Goal: Task Accomplishment & Management: Complete application form

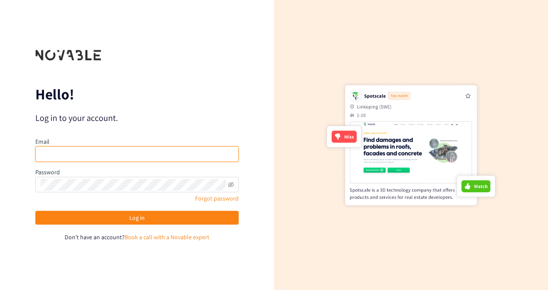
type input "[PERSON_NAME][EMAIL_ADDRESS][DOMAIN_NAME]"
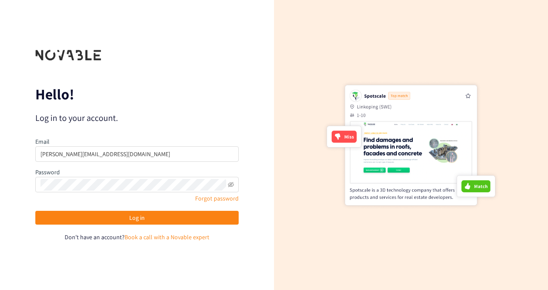
click at [206, 210] on div "Email [PERSON_NAME][EMAIL_ADDRESS][DOMAIN_NAME] Password Forgot password Log in…" at bounding box center [136, 189] width 203 height 105
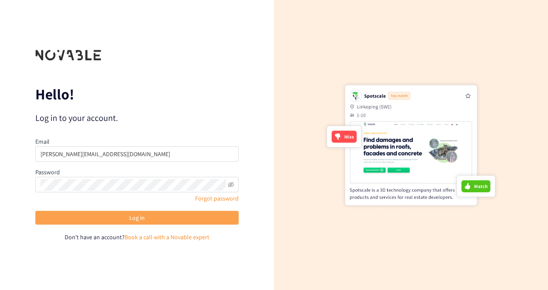
click at [207, 218] on button "Log in" at bounding box center [136, 218] width 203 height 14
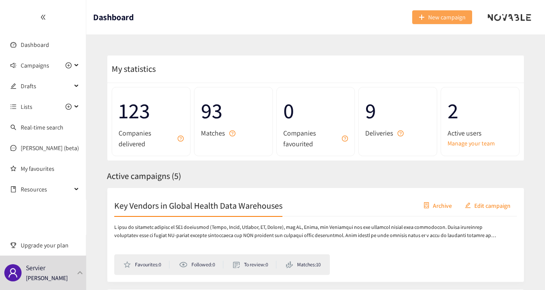
click at [424, 22] on button "New campaign" at bounding box center [442, 17] width 60 height 14
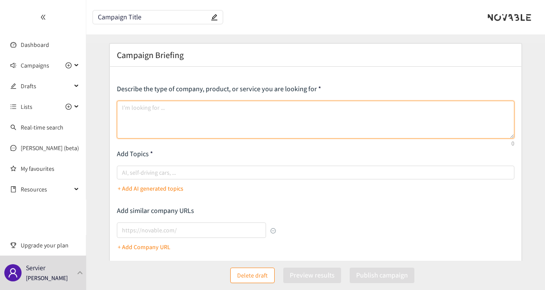
click at [196, 123] on textarea at bounding box center [315, 120] width 397 height 38
paste textarea "Data IA roadmap: Site selection / patient recruitment : currently, access to EH…"
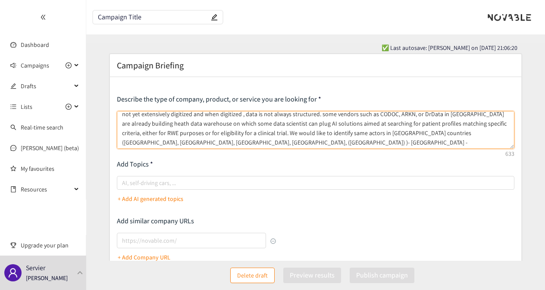
scroll to position [21, 0]
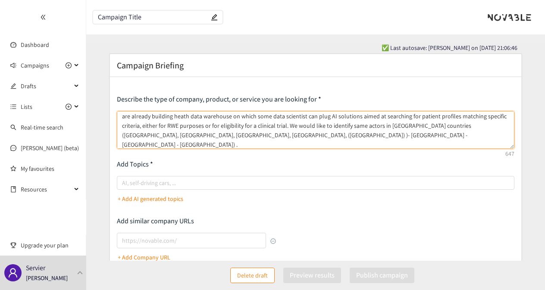
paste textarea "linked to clinical trial execution (patient recruitment)"
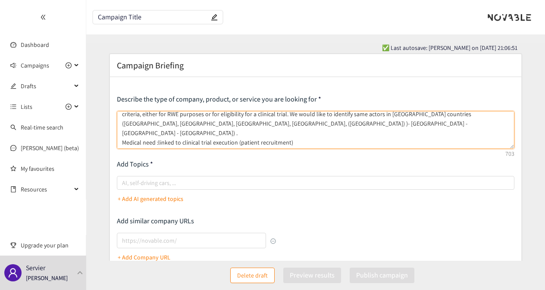
scroll to position [23, 0]
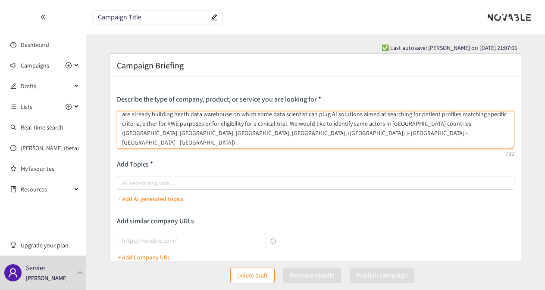
type textarea "Data IA roadmap: Site selection / patient recruitment : currently, access to EH…"
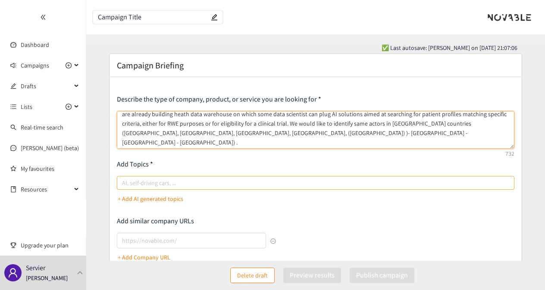
click at [184, 180] on div at bounding box center [311, 183] width 384 height 10
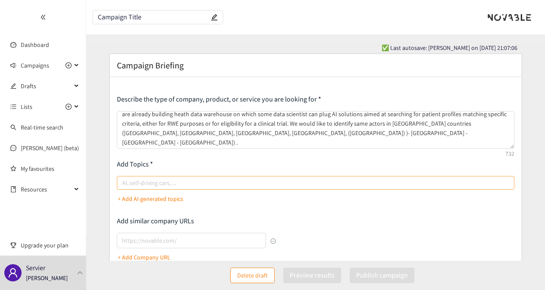
click at [124, 180] on input "AI, self-driving cars, ..." at bounding box center [123, 183] width 2 height 10
type input "data analytics"
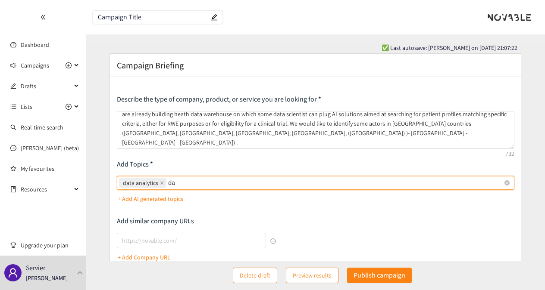
type input "d"
type input "data tokenisation"
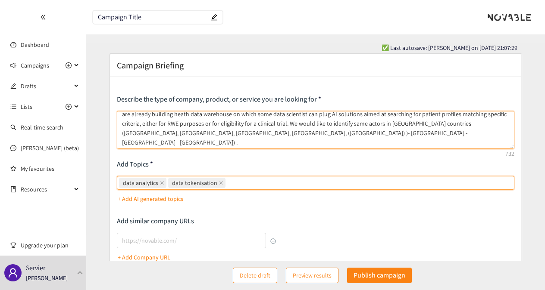
click at [361, 141] on textarea "Data IA roadmap: Site selection / patient recruitment : currently, access to EH…" at bounding box center [315, 130] width 397 height 38
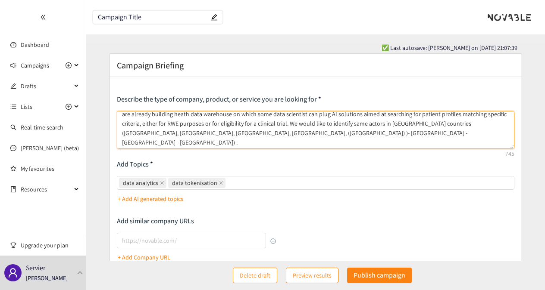
paste textarea "technical maturity"
drag, startPoint x: 391, startPoint y: 143, endPoint x: 364, endPoint y: 143, distance: 27.2
click at [364, 143] on textarea "Data IA roadmap: Site selection / patient recruitment : currently, access to EH…" at bounding box center [315, 130] width 397 height 38
click at [406, 143] on textarea "Data IA roadmap: Site selection / patient recruitment : currently, access to EH…" at bounding box center [315, 130] width 397 height 38
paste textarea "Deployed solution"
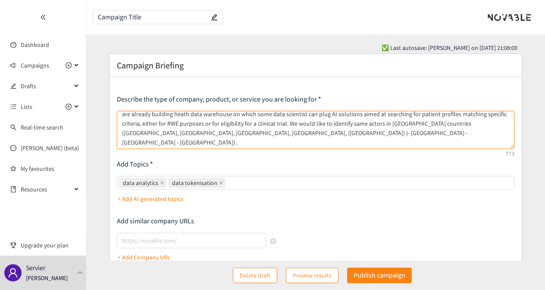
paste textarea "commercial maturity"
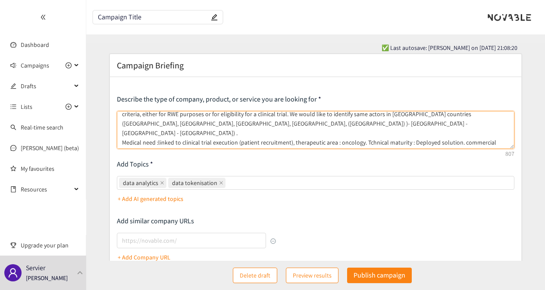
click at [148, 141] on textarea "Data IA roadmap: Site selection / patient recruitment : currently, access to EH…" at bounding box center [315, 130] width 397 height 38
click at [181, 141] on textarea "Data IA roadmap: Site selection / patient recruitment : currently, access to EH…" at bounding box center [315, 130] width 397 height 38
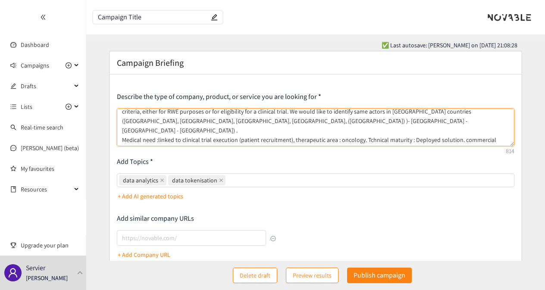
scroll to position [0, 0]
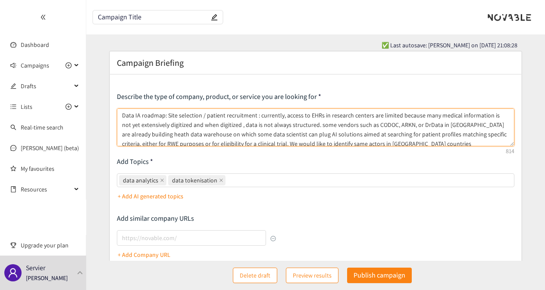
drag, startPoint x: 194, startPoint y: 140, endPoint x: 100, endPoint y: 80, distance: 111.4
click at [100, 80] on form "Campaign Briefing Describe the type of company, product, or service you are loo…" at bounding box center [315, 237] width 459 height 373
paste textarea "Loremips dolors : A’conse adi elitsedd eiusmodt incididuntutl (ETD) magn ali en…"
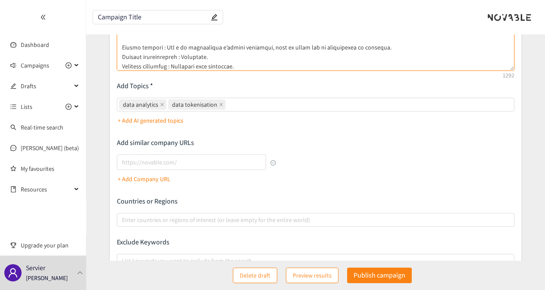
scroll to position [79, 0]
type textarea "Loremips dolors : A’conse adi elitsedd eiusmodt incididuntutl (ETD) magn ali en…"
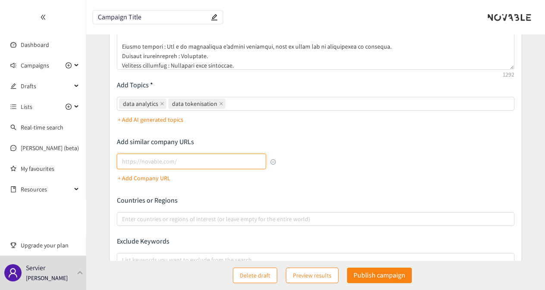
click at [163, 159] on input "lookalikes url" at bounding box center [191, 162] width 149 height 16
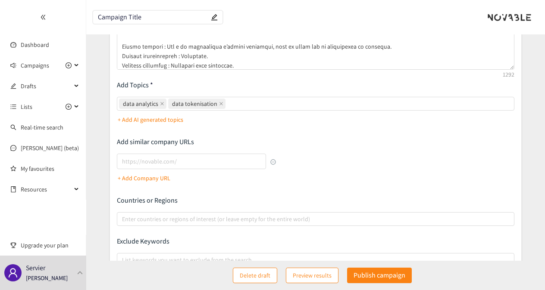
click at [203, 135] on div "Describe the type of company, product, or service you are looking for Add Topic…" at bounding box center [315, 154] width 397 height 276
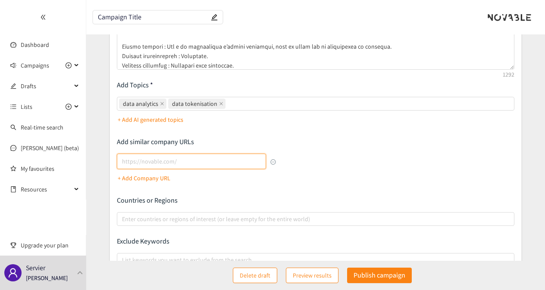
click at [202, 164] on input "lookalikes url" at bounding box center [191, 162] width 149 height 16
paste input "Loremips dolors : A’conse adi elitsedd eiusmodt incididuntutl (ETD) magn ali en…"
type input "Loremips dolors : A’conse adi elitsedd eiusmodt incididuntutl (ETD) magn ali en…"
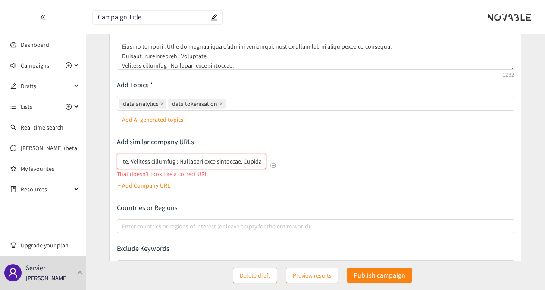
click at [202, 164] on input "lookalikes url" at bounding box center [191, 162] width 149 height 16
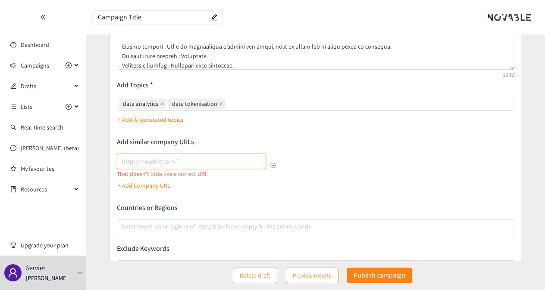
scroll to position [0, 0]
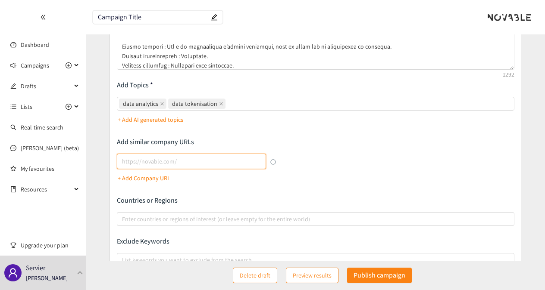
paste input "[URL][DOMAIN_NAME]"
type input "[URL][DOMAIN_NAME]"
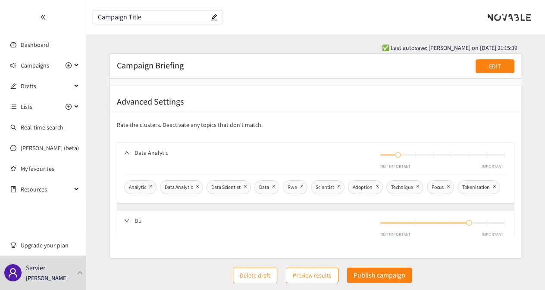
click at [486, 69] on button "EDIT" at bounding box center [494, 66] width 39 height 14
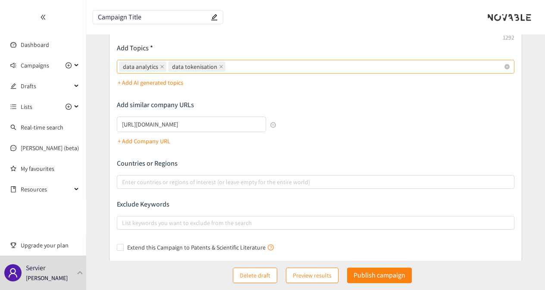
scroll to position [117, 0]
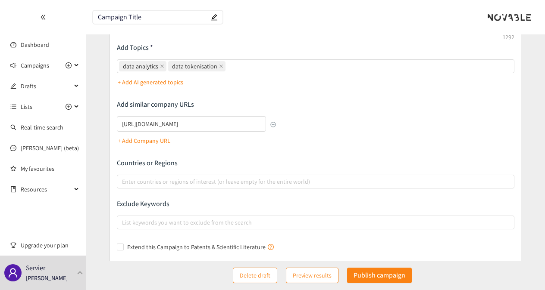
click at [162, 136] on p "+ Add Company URL" at bounding box center [144, 140] width 53 height 9
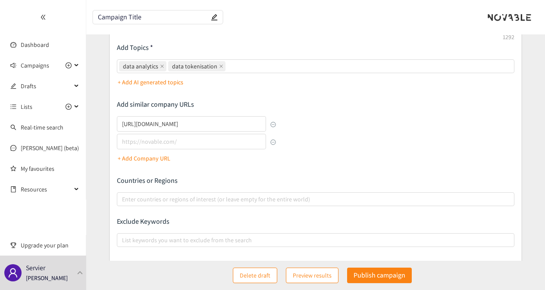
click at [193, 155] on div "[URL][DOMAIN_NAME] + Add Company URL" at bounding box center [196, 140] width 159 height 49
click at [205, 137] on input "lookalikes url" at bounding box center [191, 142] width 149 height 16
paste input "[URL][DOMAIN_NAME]"
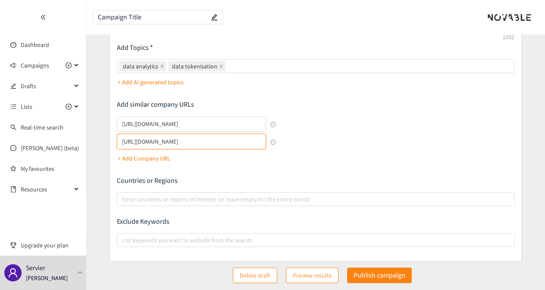
type input "[URL][DOMAIN_NAME]"
click at [153, 156] on p "+ Add Company URL" at bounding box center [144, 158] width 53 height 9
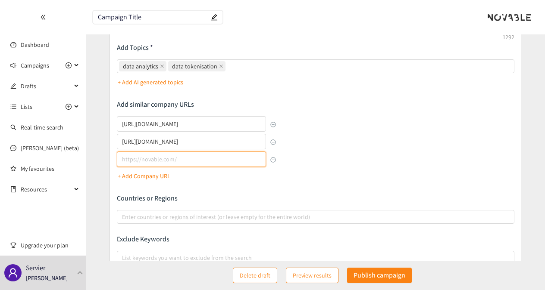
click at [200, 154] on input "lookalikes url" at bounding box center [191, 160] width 149 height 16
paste input "[URL][DOMAIN_NAME]"
type input "[URL][DOMAIN_NAME]"
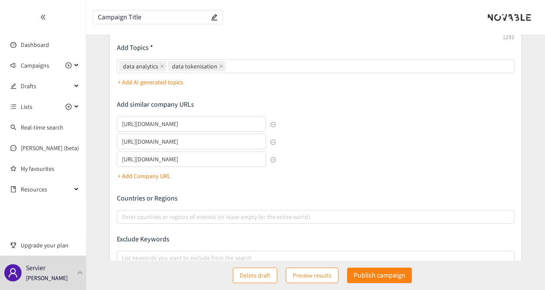
click at [158, 181] on button "+ Add Company URL" at bounding box center [144, 176] width 53 height 14
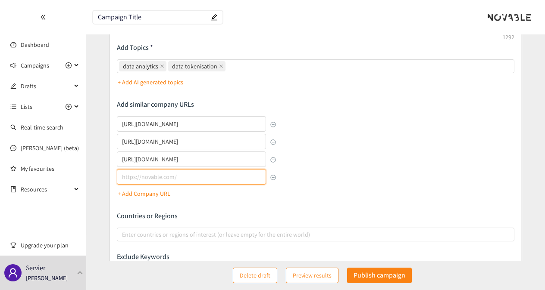
click at [203, 178] on input "lookalikes url" at bounding box center [191, 177] width 149 height 16
paste input "[URL][DOMAIN_NAME]"
type input "[URL][DOMAIN_NAME]"
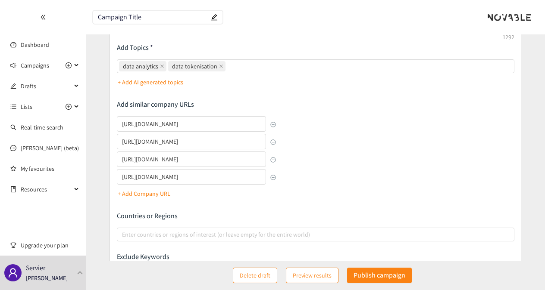
click at [141, 194] on p "+ Add Company URL" at bounding box center [144, 193] width 53 height 9
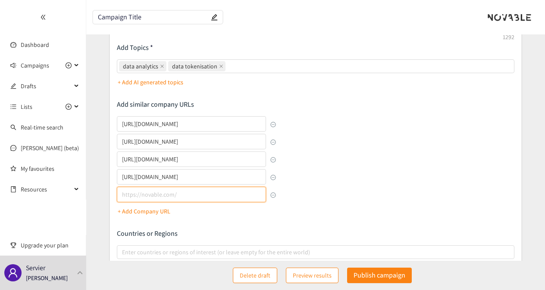
click at [188, 201] on input "lookalikes url" at bounding box center [191, 195] width 149 height 16
paste input "[URL][DOMAIN_NAME]"
type input "[URL][DOMAIN_NAME]"
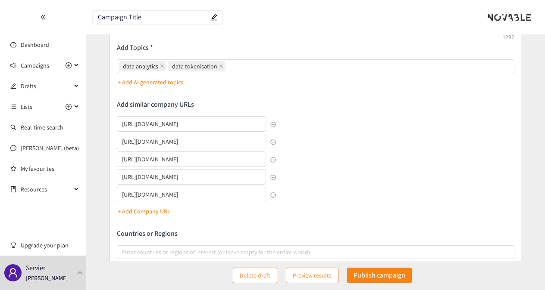
click at [129, 217] on button "+ Add Company URL" at bounding box center [144, 212] width 53 height 14
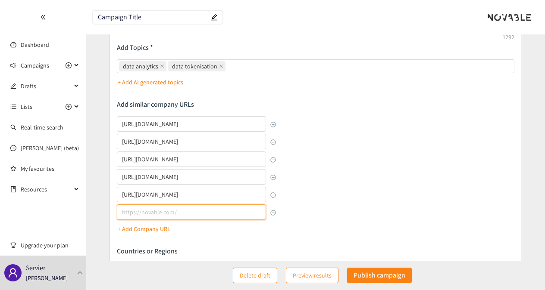
click at [153, 215] on input "lookalikes url" at bounding box center [191, 213] width 149 height 16
paste input "[URL][DOMAIN_NAME]"
type input "[URL][DOMAIN_NAME]"
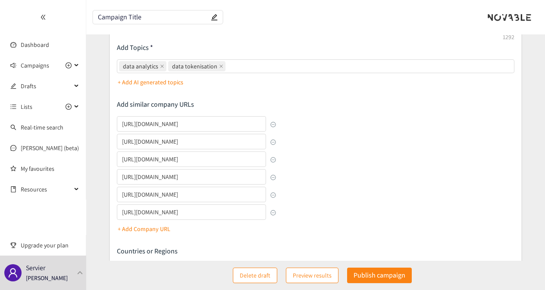
click at [156, 227] on p "+ Add Company URL" at bounding box center [144, 229] width 53 height 9
click at [169, 246] on div "[URL][DOMAIN_NAME] [URL][DOMAIN_NAME] [URL][DOMAIN_NAME] [URL][DOMAIN_NAME] [UR…" at bounding box center [196, 184] width 159 height 137
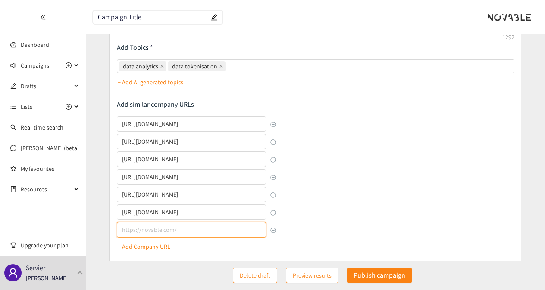
click at [184, 224] on input "lookalikes url" at bounding box center [191, 230] width 149 height 16
paste input "[URL][DOMAIN_NAME]"
type input "[URL][DOMAIN_NAME]"
click at [159, 241] on button "+ Add Company URL" at bounding box center [144, 247] width 53 height 14
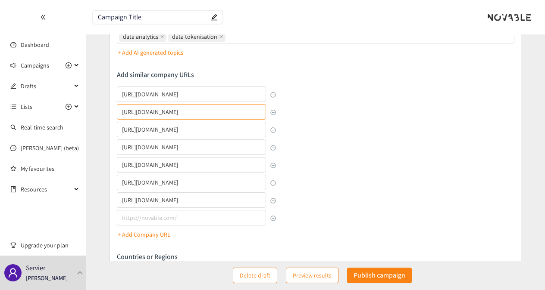
scroll to position [147, 0]
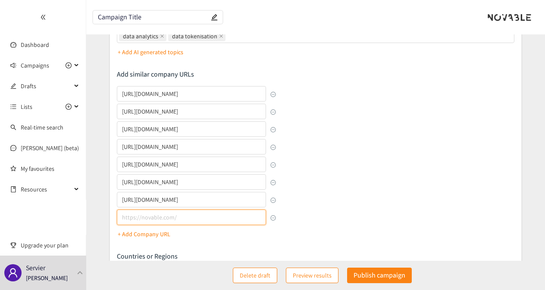
click at [210, 219] on input "lookalikes url" at bounding box center [191, 218] width 149 height 16
paste input "[URL][DOMAIN_NAME]"
type input "[URL][DOMAIN_NAME]"
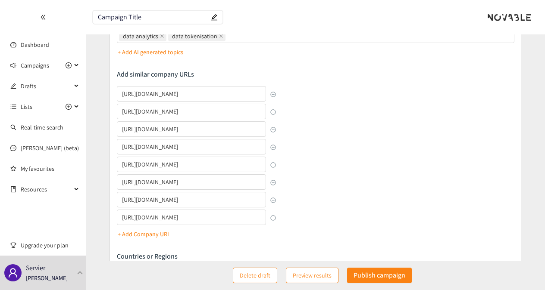
click at [364, 187] on div "Describe the type of company, product, or service you are looking for Add Topic…" at bounding box center [315, 148] width 397 height 400
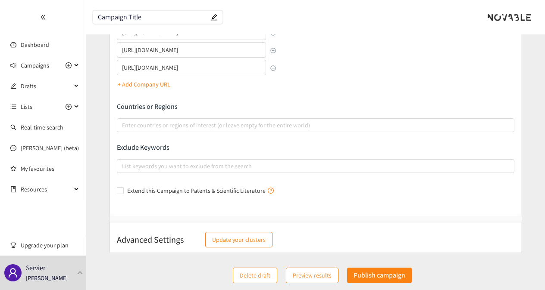
scroll to position [297, 0]
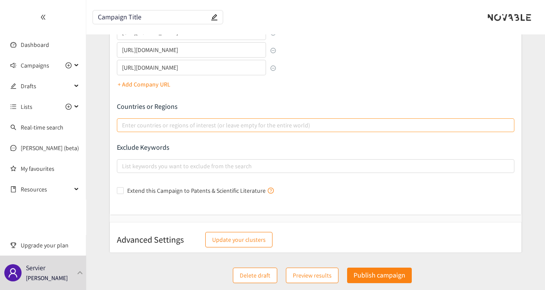
click at [227, 125] on div at bounding box center [311, 125] width 384 height 10
click at [124, 125] on input "Enter countries or regions of interest (or leave empty for the entire world)" at bounding box center [123, 125] width 2 height 10
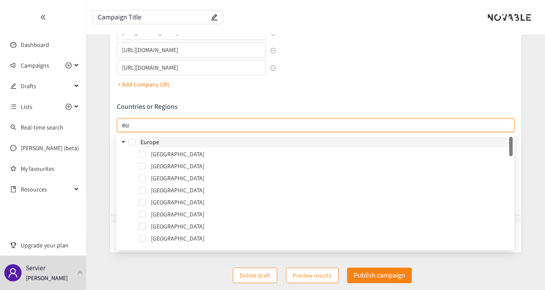
type input "e"
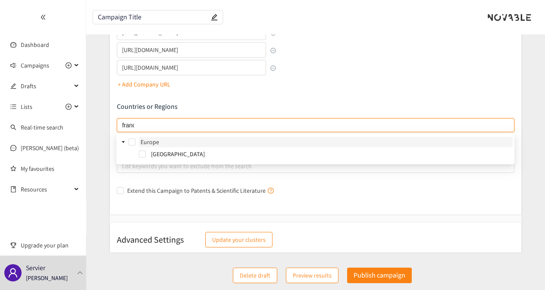
type input "[GEOGRAPHIC_DATA]"
click at [142, 153] on span at bounding box center [142, 154] width 7 height 7
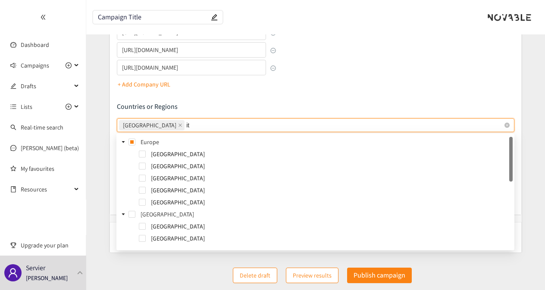
type input "ita"
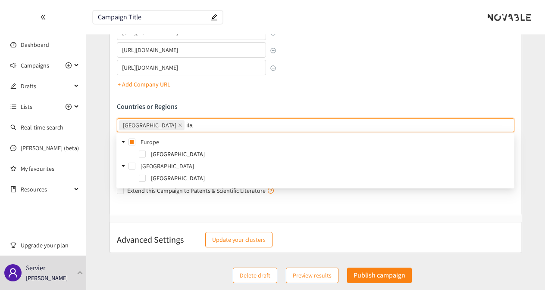
click at [138, 154] on span at bounding box center [133, 154] width 10 height 10
click at [140, 154] on span at bounding box center [142, 154] width 7 height 7
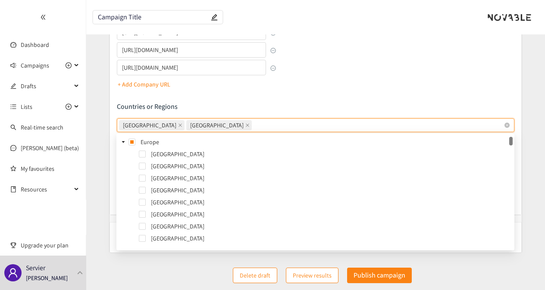
click at [218, 125] on div "France [GEOGRAPHIC_DATA]" at bounding box center [311, 125] width 384 height 12
click at [253, 125] on input "France [GEOGRAPHIC_DATA]" at bounding box center [254, 125] width 2 height 10
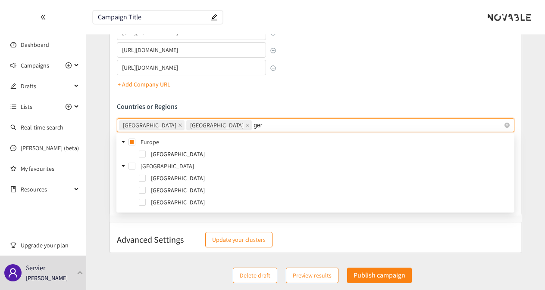
type input "germ"
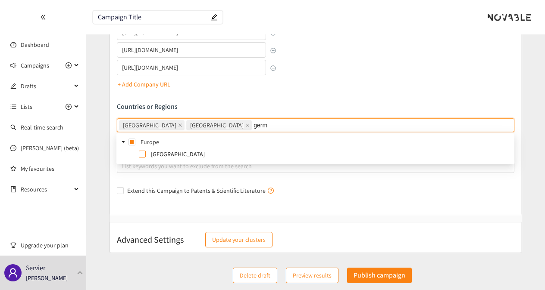
click at [139, 152] on span at bounding box center [142, 154] width 7 height 7
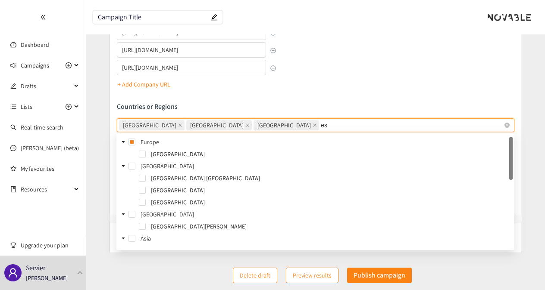
type input "e"
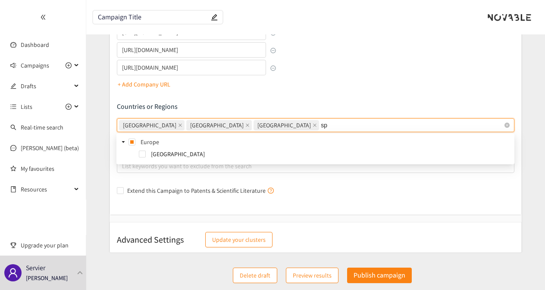
type input "spa"
click at [141, 153] on span at bounding box center [142, 154] width 7 height 7
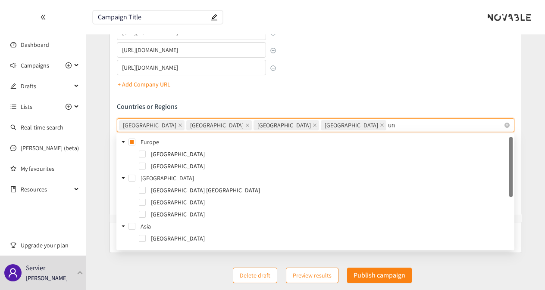
type input "uni"
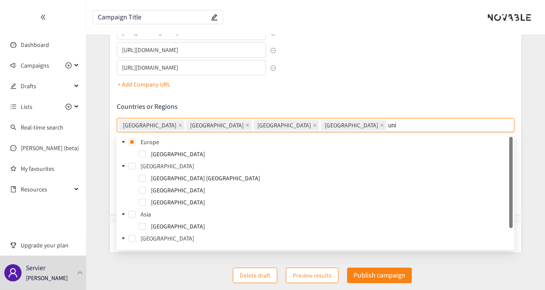
click at [137, 152] on span at bounding box center [133, 154] width 10 height 10
click at [142, 154] on span at bounding box center [142, 154] width 7 height 7
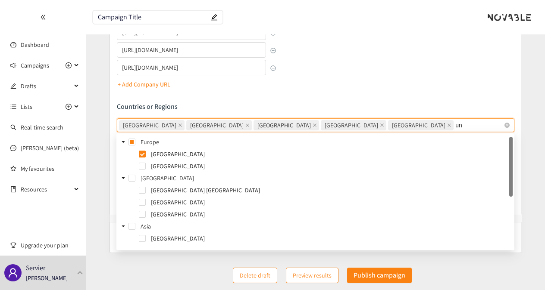
type input "uni"
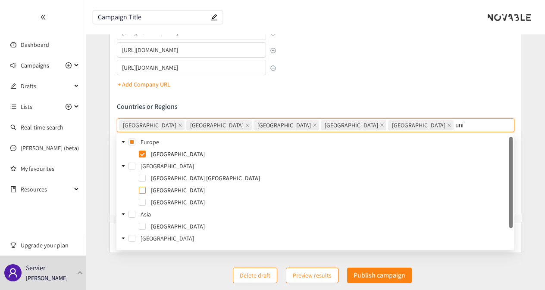
click at [140, 188] on span at bounding box center [142, 190] width 7 height 7
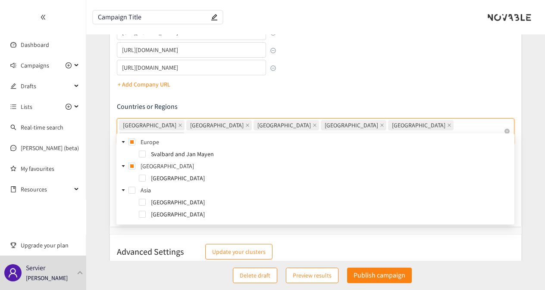
type input "japa"
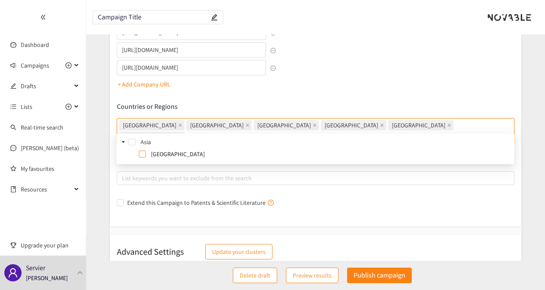
click at [141, 153] on span at bounding box center [142, 154] width 7 height 7
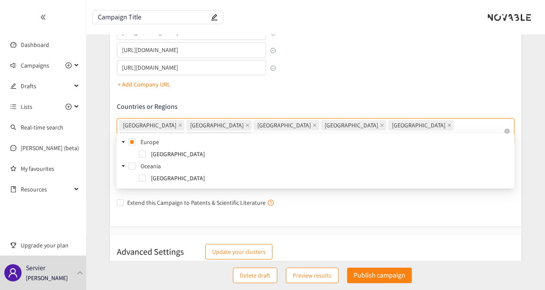
type input "aust"
click at [144, 177] on span at bounding box center [142, 178] width 7 height 7
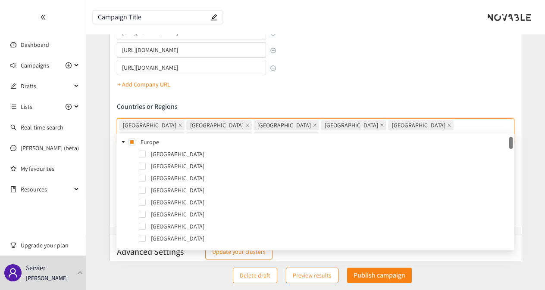
click at [400, 116] on div "Countries or Regions [GEOGRAPHIC_DATA] [GEOGRAPHIC_DATA] [GEOGRAPHIC_DATA] [GEO…" at bounding box center [315, 123] width 397 height 42
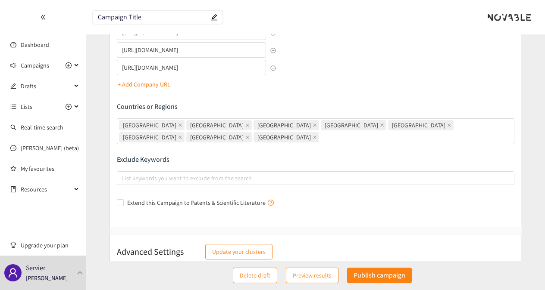
click at [410, 95] on div "Describe the type of company, product, or service you are looking for Add Topic…" at bounding box center [315, 4] width 397 height 412
click at [266, 244] on button "Update your clusters" at bounding box center [238, 252] width 67 height 16
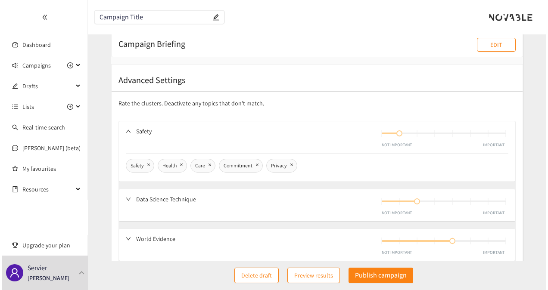
scroll to position [20, 0]
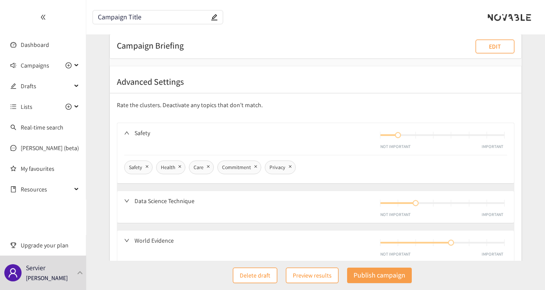
click at [378, 276] on p "Publish campaign" at bounding box center [379, 275] width 52 height 11
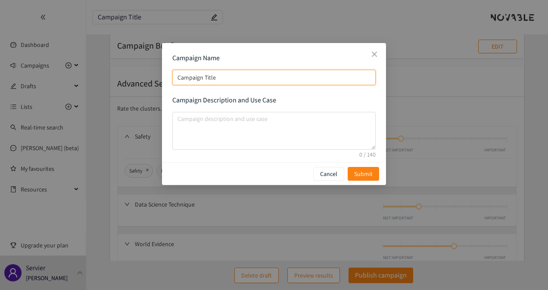
drag, startPoint x: 222, startPoint y: 80, endPoint x: 144, endPoint y: 80, distance: 78.4
click at [144, 80] on div "Campaign Name Campaign Title Campaign Description and Use Case Cancel Submit" at bounding box center [274, 145] width 548 height 290
type input "C"
type input "CO"
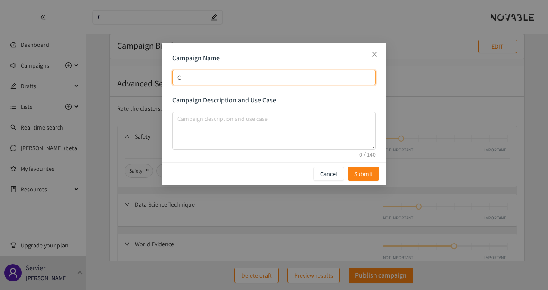
type input "CO"
type input "COD"
type input "CODO"
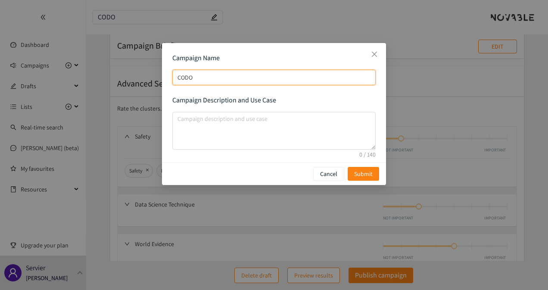
type input "CODOC"
type input "CODOC c"
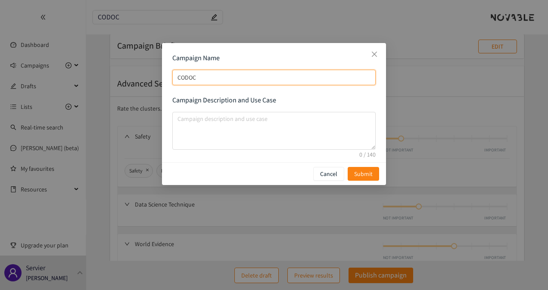
type input "CODOC c"
type input "CODOC co"
type input "CODOC com"
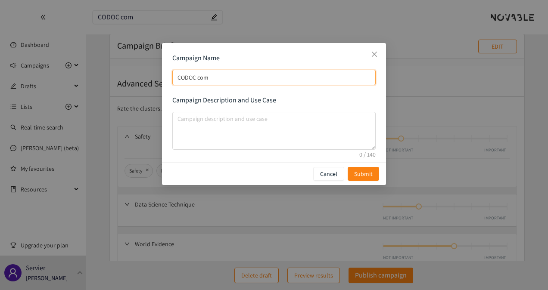
type input "CODOC comp"
type input "CODOC compe"
type input "CODOC compet"
type input "CODOC competi"
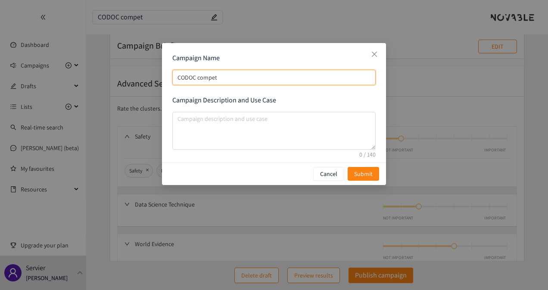
type input "CODOC competi"
type input "CODOC competit"
type input "CODOC competitv"
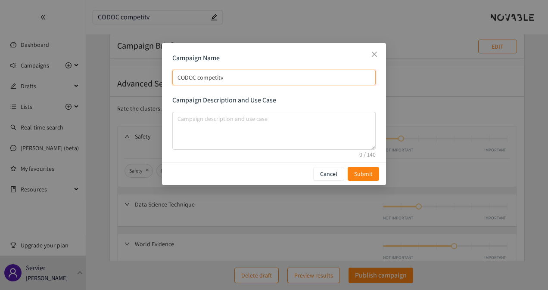
type input "CODOC competitve"
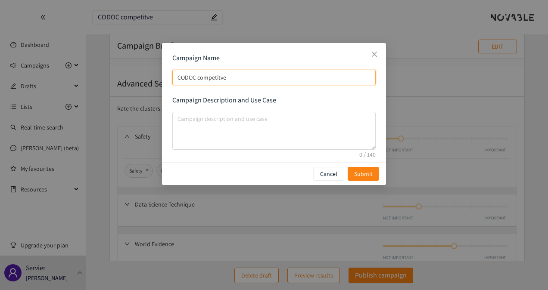
type input "CODOC competitve"
drag, startPoint x: 238, startPoint y: 77, endPoint x: 147, endPoint y: 68, distance: 91.8
click at [147, 68] on div "Campaign Name CODOC competitve Campaign Description and Use Case Cancel Submit" at bounding box center [274, 145] width 548 height 290
paste input "Optimizing AI-Driven Patient Recruitment: Identifying Key Vendors in Global Hea…"
type input "Optimizing AI-Driven Patient Recruitment: Identifying Key Vendors in Global Hea…"
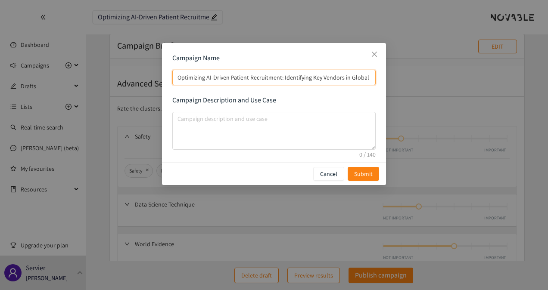
scroll to position [0, 56]
type input "Optimizing AI-Driven Patient Recruitment: Identifying Key Vendors in Global Hea…"
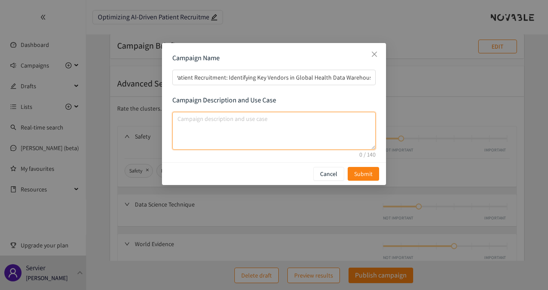
click at [294, 131] on textarea "campaign description and use case" at bounding box center [273, 131] width 203 height 38
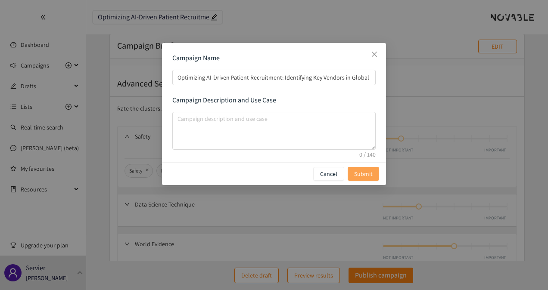
click at [359, 172] on span "Submit" at bounding box center [363, 173] width 19 height 9
